Goal: Information Seeking & Learning: Learn about a topic

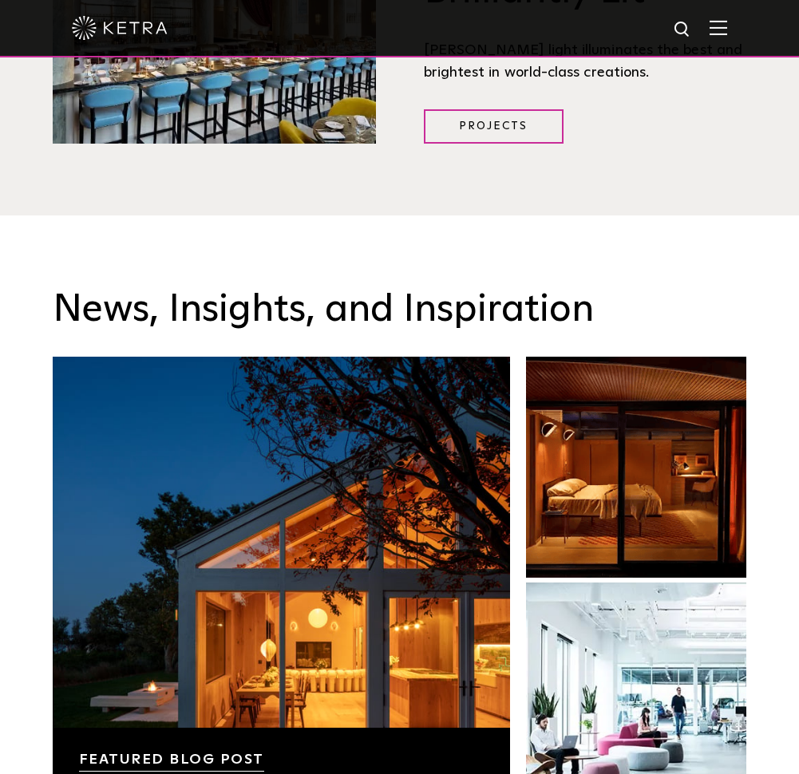
scroll to position [2222, 0]
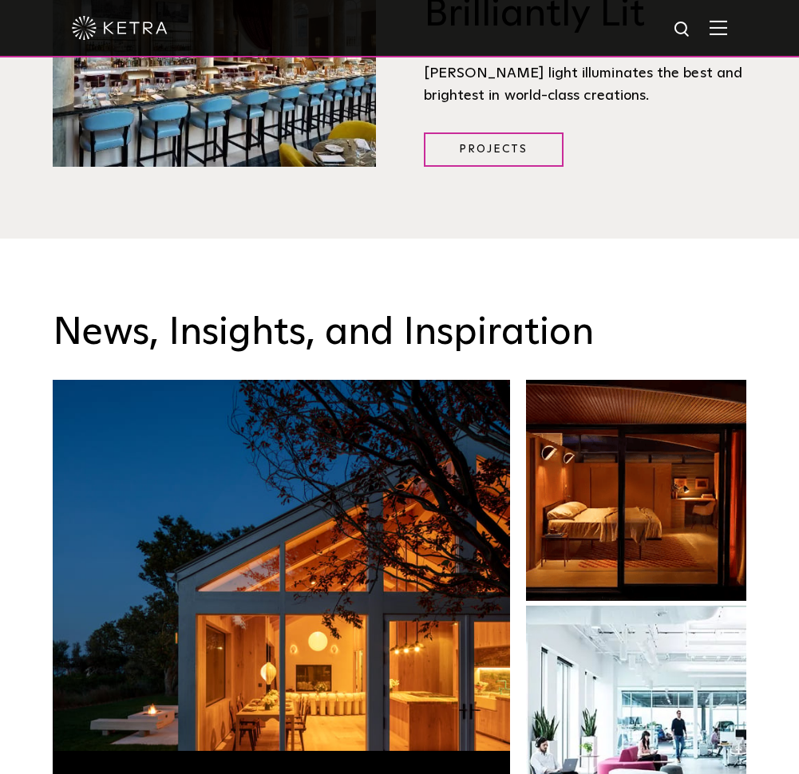
click at [444, 310] on h3 "News, Insights, and Inspiration" at bounding box center [400, 333] width 694 height 46
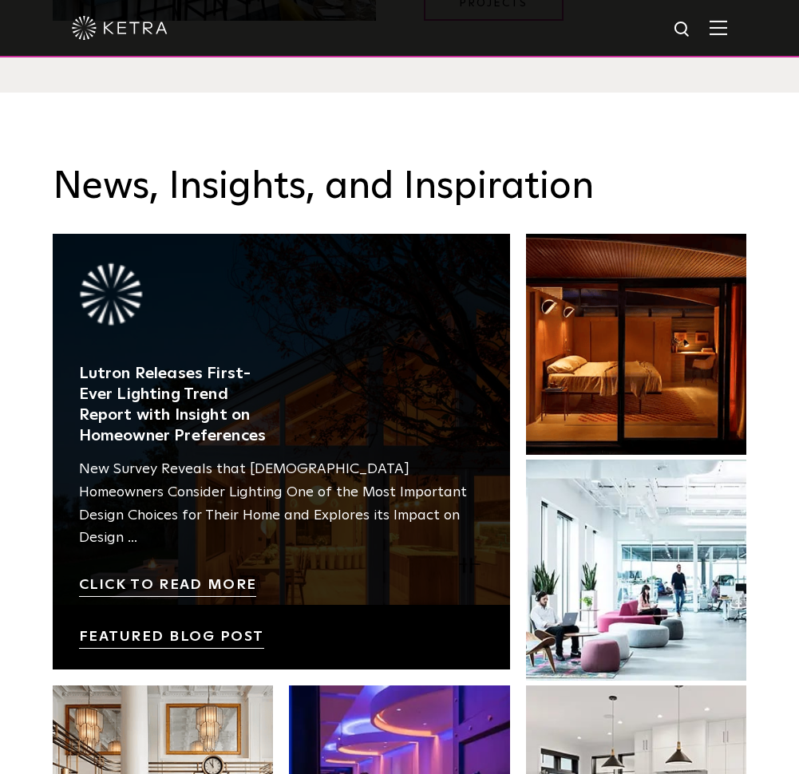
scroll to position [2380, 0]
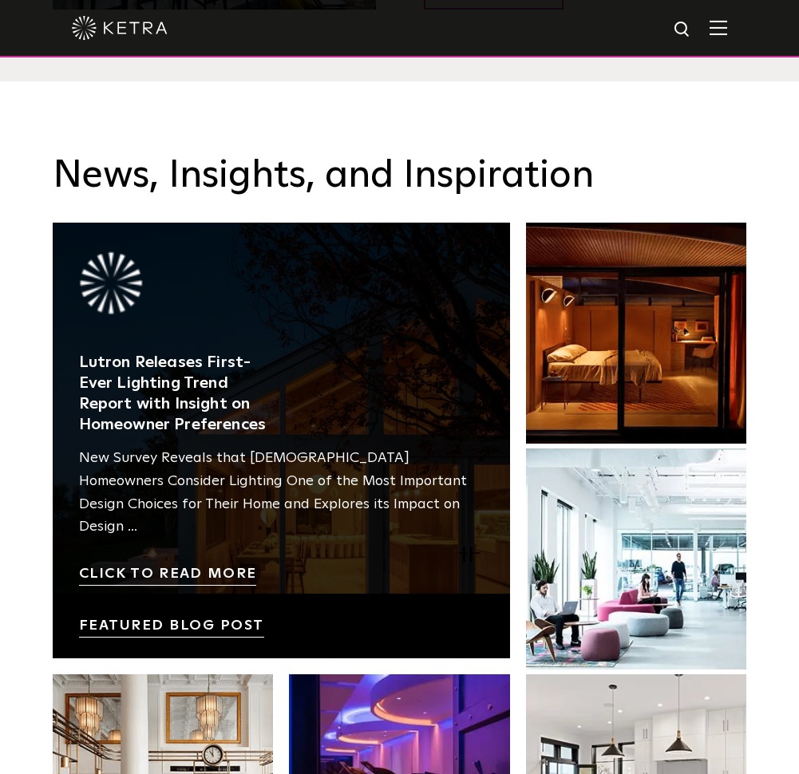
click at [206, 578] on link at bounding box center [281, 441] width 457 height 436
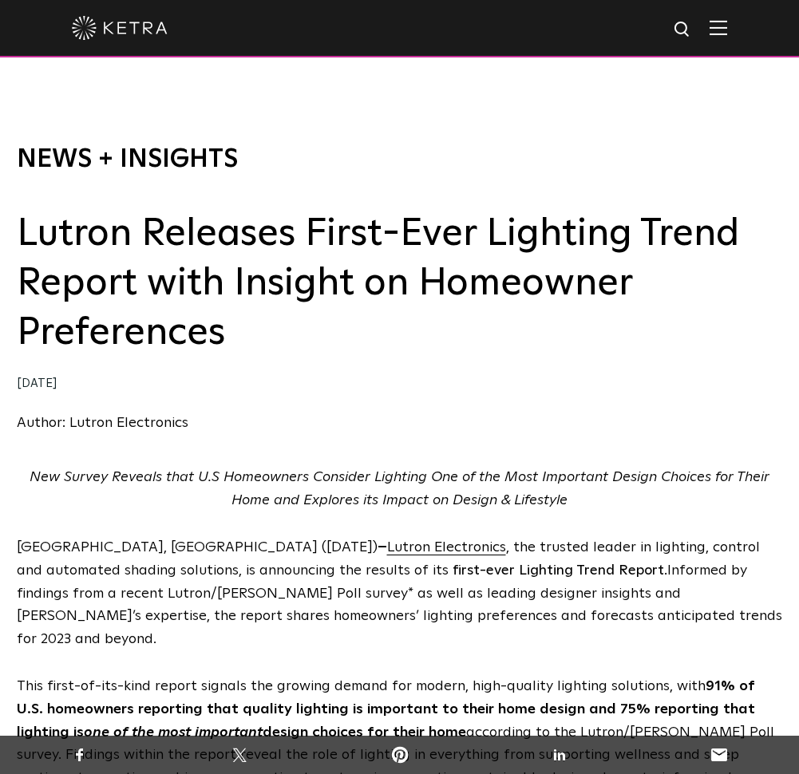
click at [108, 152] on link "News + Insights" at bounding box center [127, 160] width 221 height 26
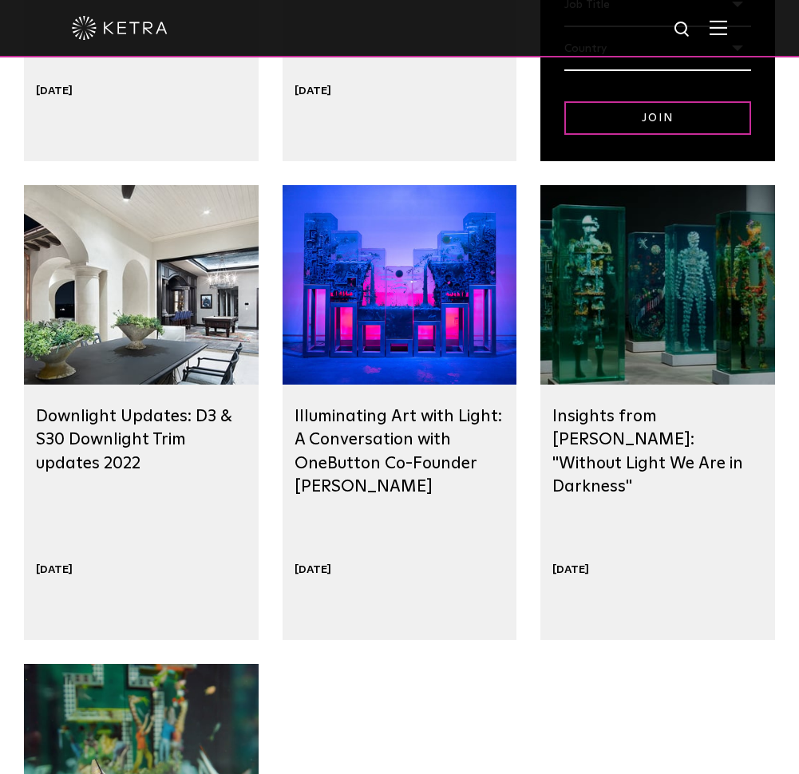
scroll to position [979, 0]
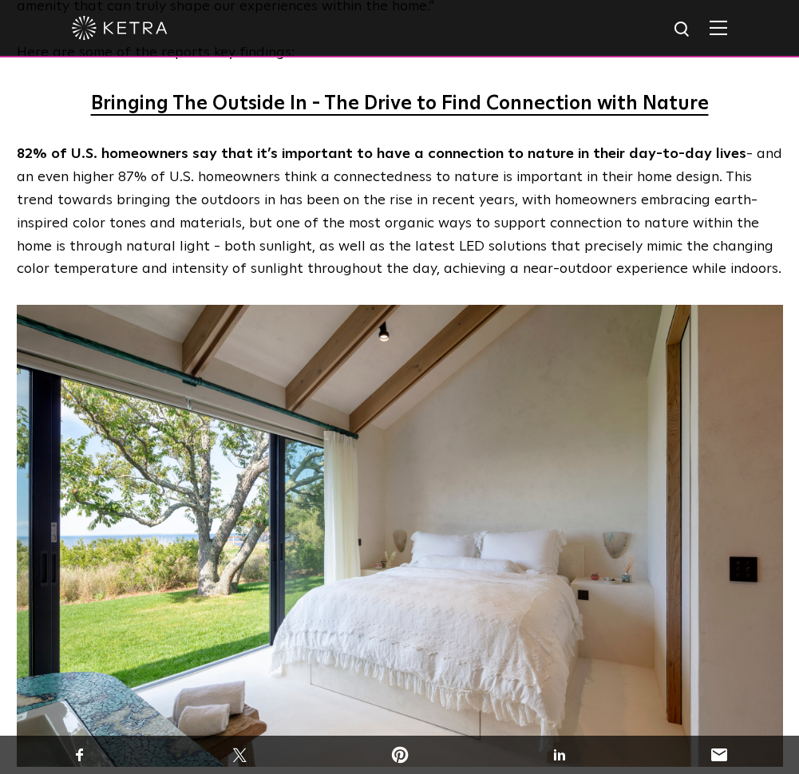
scroll to position [1771, 0]
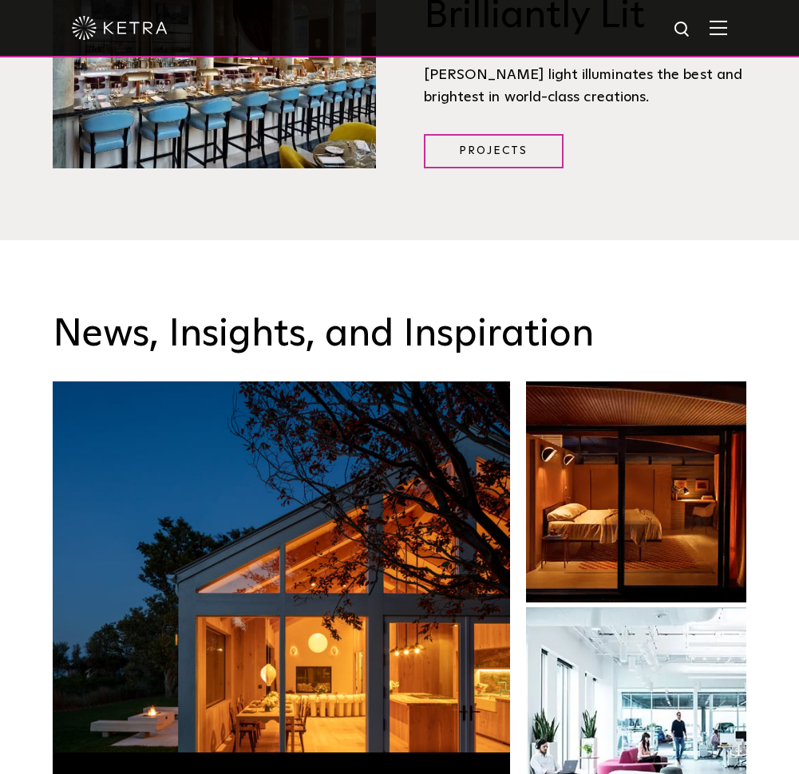
scroll to position [2052, 0]
